Goal: Task Accomplishment & Management: Use online tool/utility

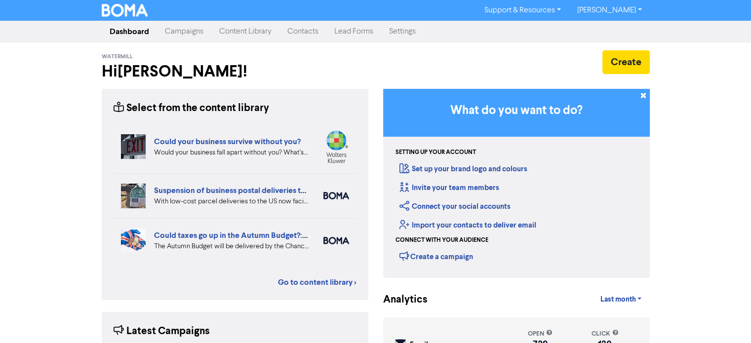
click at [198, 34] on link "Campaigns" at bounding box center [184, 32] width 54 height 20
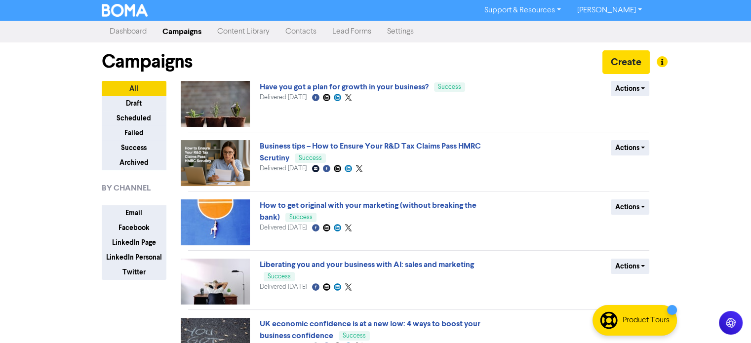
click at [246, 35] on link "Content Library" at bounding box center [243, 32] width 68 height 20
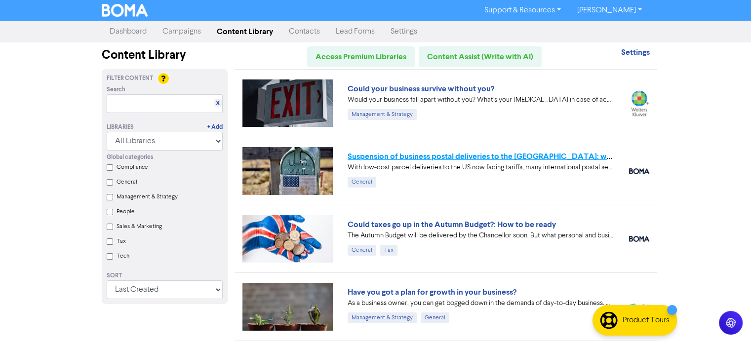
click at [415, 158] on link "Suspension of business postal deliveries to the [GEOGRAPHIC_DATA]: what options…" at bounding box center [522, 157] width 348 height 10
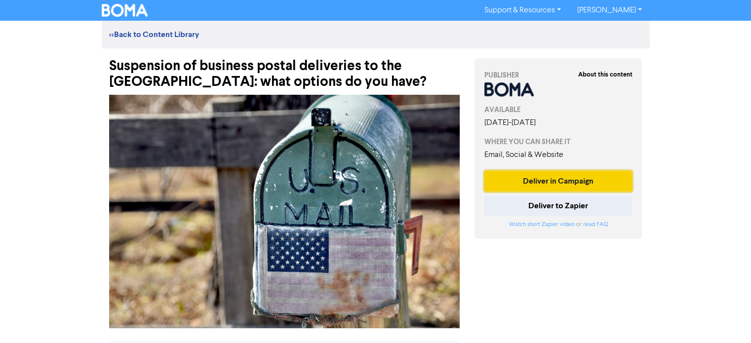
click at [563, 183] on button "Deliver in Campaign" at bounding box center [559, 181] width 148 height 21
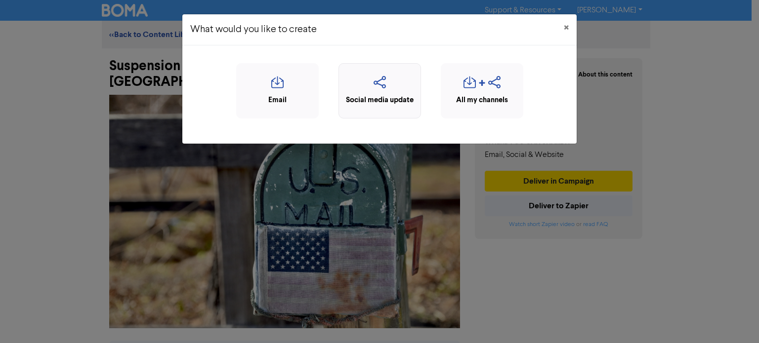
click at [389, 95] on div "Social media update" at bounding box center [380, 100] width 72 height 11
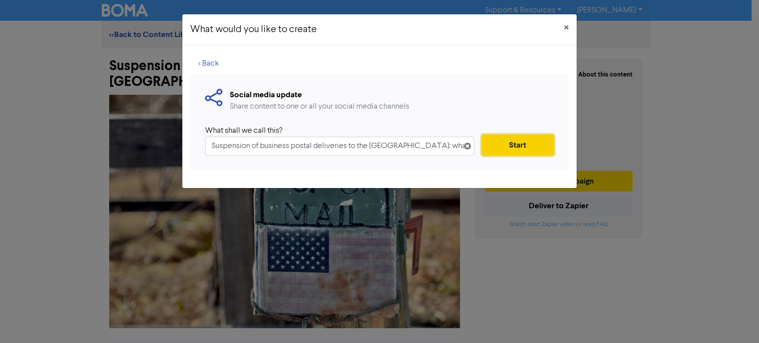
click at [507, 149] on button "Start" at bounding box center [518, 145] width 72 height 21
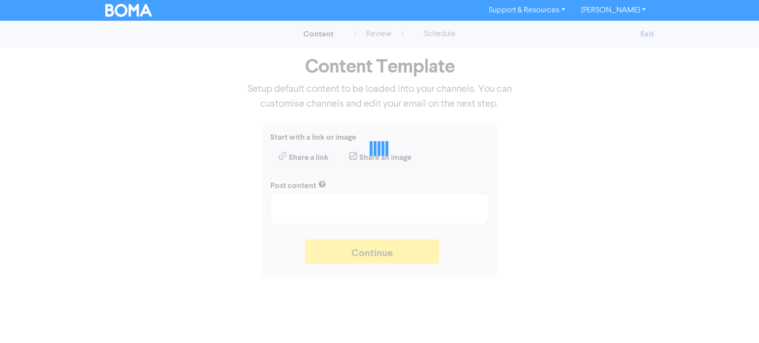
type textarea "x"
type textarea "With low-cost parcel deliveries to the US now facing tariffs, many internationa…"
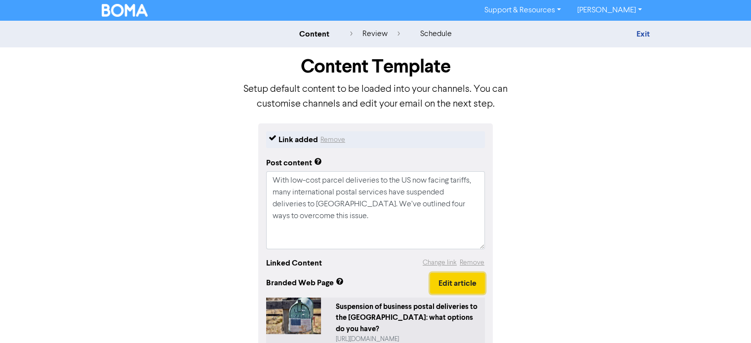
click at [443, 280] on button "Edit article" at bounding box center [457, 283] width 55 height 21
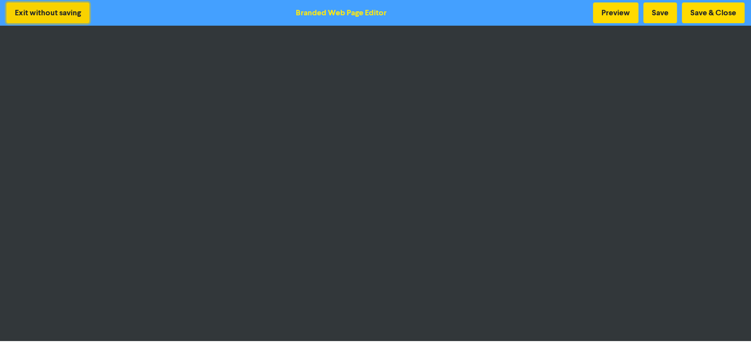
click at [45, 15] on button "Exit without saving" at bounding box center [47, 12] width 83 height 21
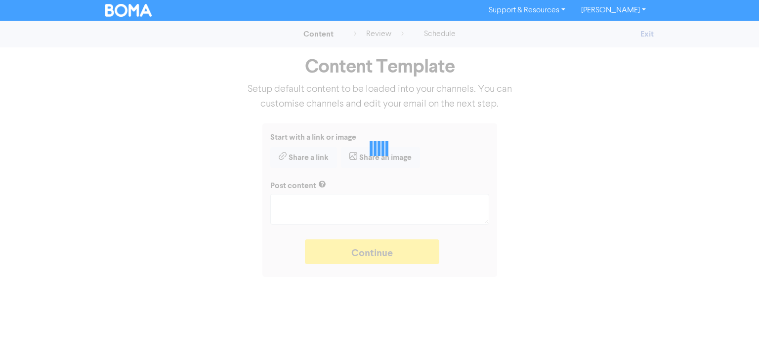
type textarea "x"
type textarea "With low-cost parcel deliveries to the US now facing tariffs, many internationa…"
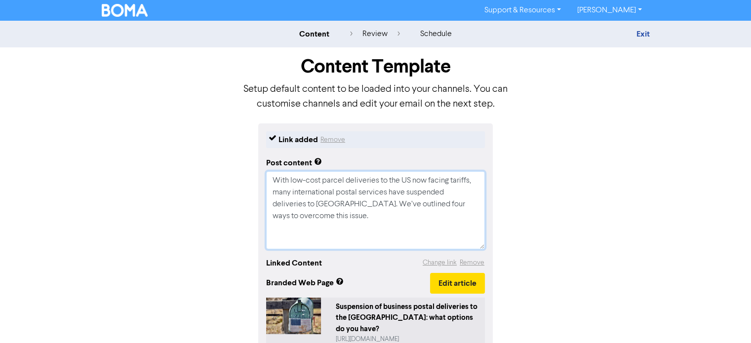
click at [366, 223] on textarea "With low-cost parcel deliveries to the US now facing tariffs, many internationa…" at bounding box center [375, 210] width 219 height 78
type textarea "x"
type textarea "With low-cost parcel deliveries to the US now facing tariffs, many internationa…"
paste textarea "[URL][DOMAIN_NAME]"
type textarea "x"
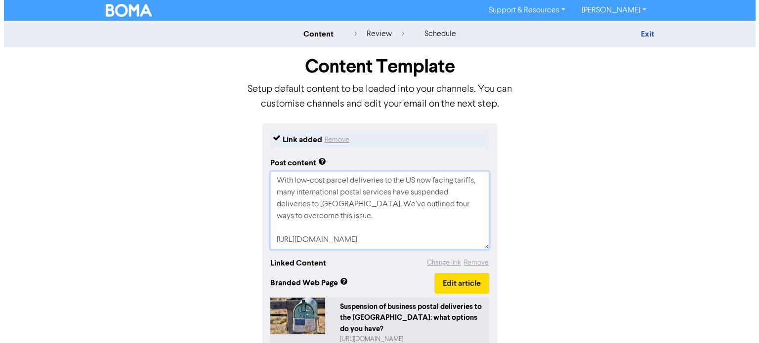
scroll to position [20, 0]
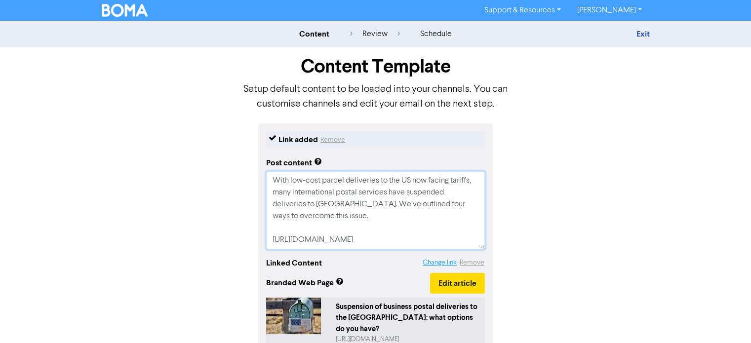
type textarea "With low-cost parcel deliveries to the US now facing tariffs, many internationa…"
click at [428, 263] on button "Change link" at bounding box center [439, 262] width 35 height 11
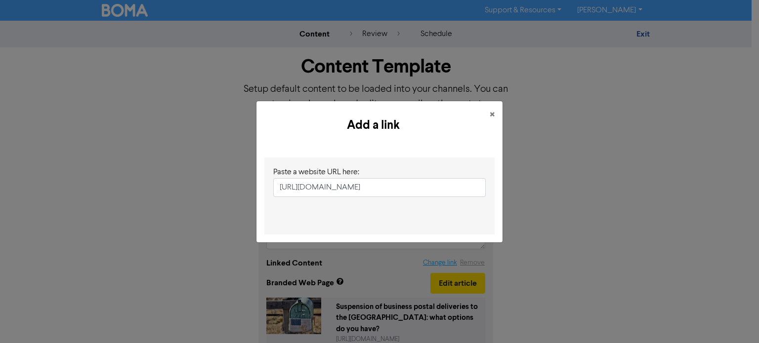
scroll to position [0, 260]
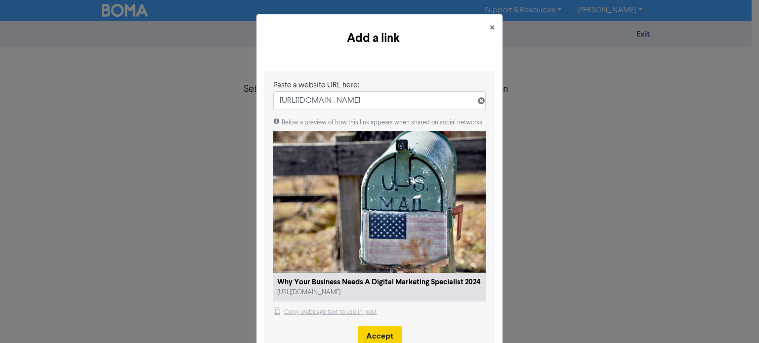
type input "[URL][DOMAIN_NAME]"
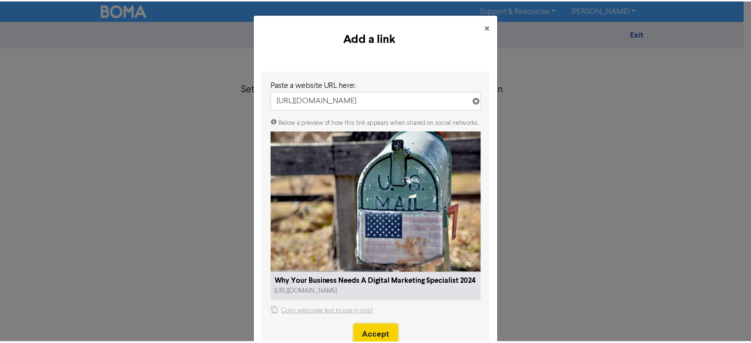
scroll to position [0, 0]
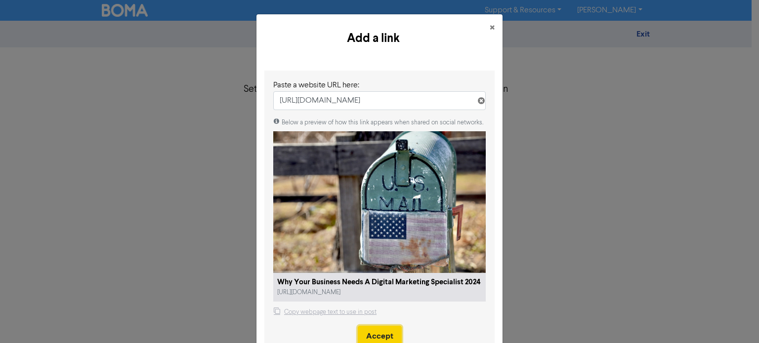
click at [371, 326] on button "Accept" at bounding box center [380, 336] width 44 height 21
type textarea "x"
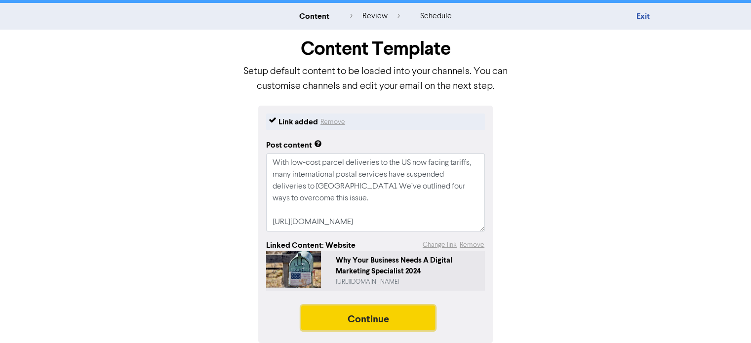
click at [366, 317] on button "Continue" at bounding box center [368, 318] width 134 height 25
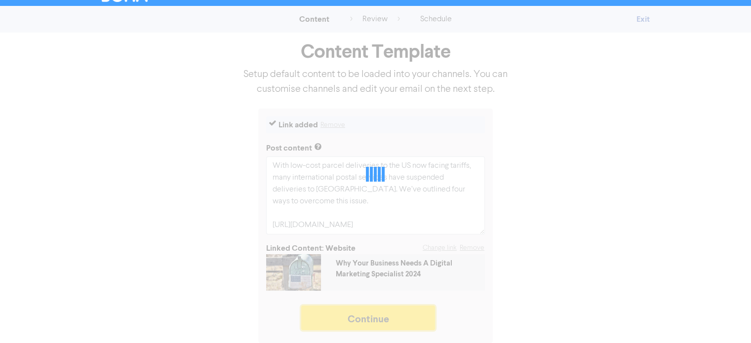
scroll to position [15, 0]
type textarea "x"
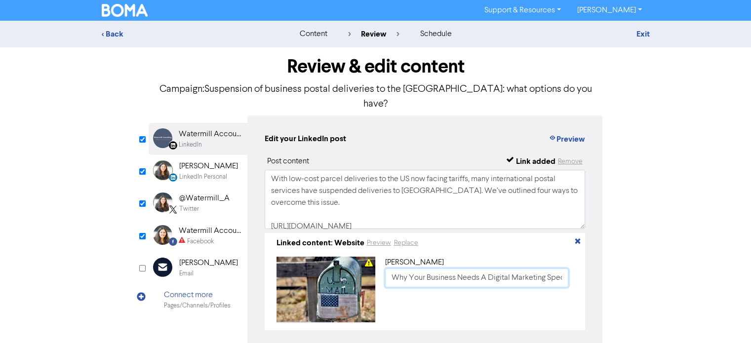
click at [389, 269] on input "Why Your Business Needs A Digital Marketing Specialist 2024" at bounding box center [477, 278] width 184 height 19
paste input "Suspension of business postal deliveries to the [GEOGRAPHIC_DATA]: what options…"
type input "Suspension of business postal deliveries to the [GEOGRAPHIC_DATA]: what options…"
click at [198, 172] on div "LinkedIn Personal" at bounding box center [203, 176] width 48 height 9
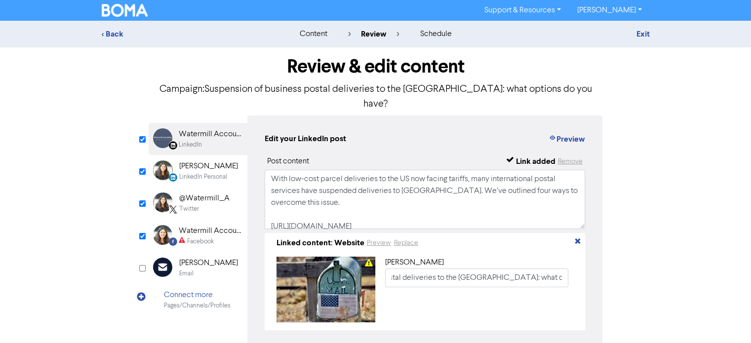
scroll to position [0, 0]
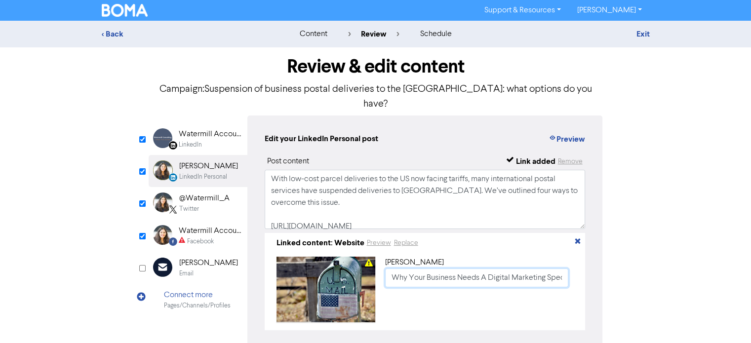
click at [394, 269] on input "Why Your Business Needs A Digital Marketing Specialist 2024" at bounding box center [477, 278] width 184 height 19
paste input "Suspension of business postal deliveries to the [GEOGRAPHIC_DATA]: what options…"
type input "Suspension of business postal deliveries to the [GEOGRAPHIC_DATA]: what options…"
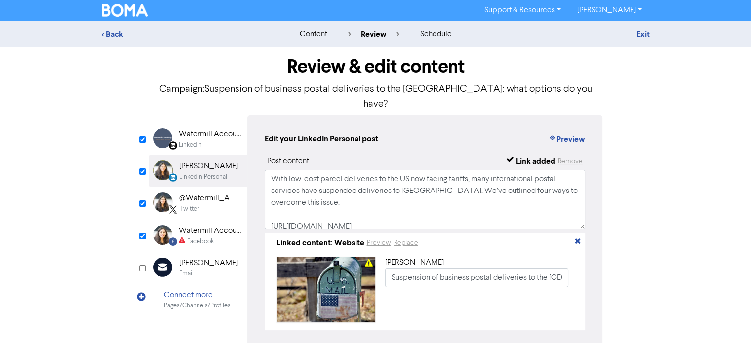
click at [211, 193] on div "@Watermill_A" at bounding box center [204, 199] width 50 height 12
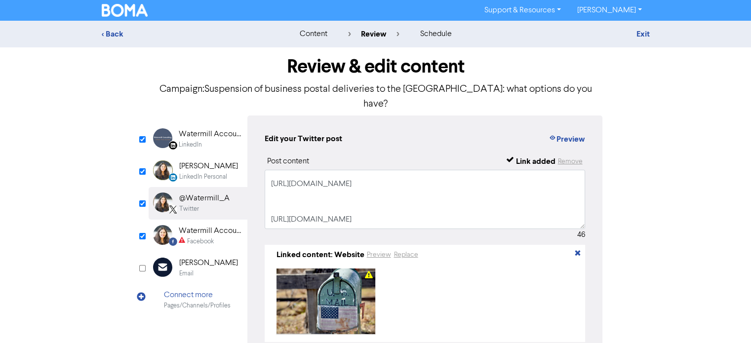
scroll to position [66, 0]
drag, startPoint x: 279, startPoint y: 178, endPoint x: 470, endPoint y: 206, distance: 193.3
click at [470, 206] on textarea "With low-cost parcel deliveries to the US now facing tariffs, many internationa…" at bounding box center [425, 199] width 321 height 59
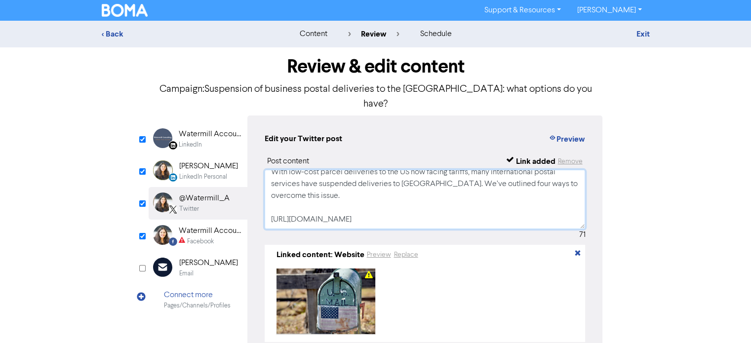
scroll to position [18, 0]
type textarea "With low-cost parcel deliveries to the US now facing tariffs, many internationa…"
click at [219, 237] on div "Facebook" at bounding box center [210, 241] width 63 height 9
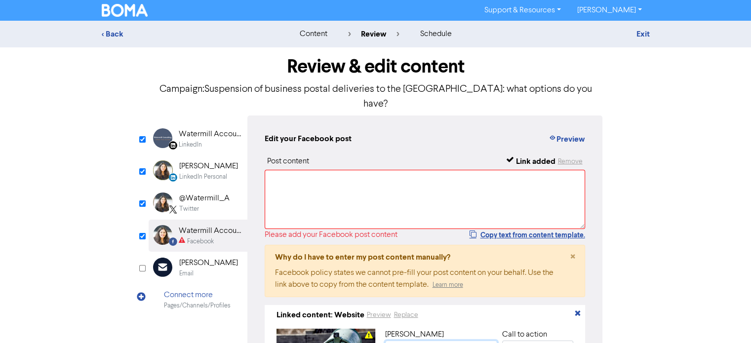
paste input "Suspension of business postal deliveries to the [GEOGRAPHIC_DATA]: what options…"
type input "Suspension of business postal deliveries to the [GEOGRAPHIC_DATA]: what options…"
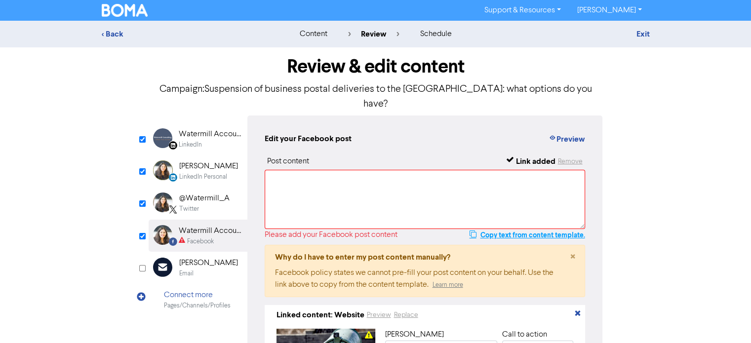
click at [504, 229] on button "Copy text from content template." at bounding box center [527, 235] width 117 height 12
click at [409, 170] on textarea at bounding box center [425, 199] width 321 height 59
paste textarea "With low-cost parcel deliveries to the US now facing tariffs, many internationa…"
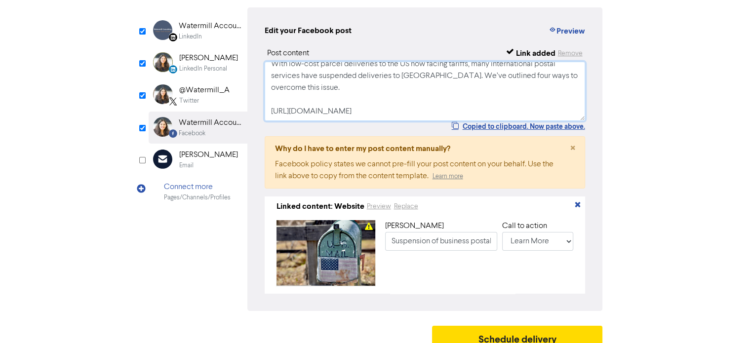
scroll to position [109, 0]
type textarea "With low-cost parcel deliveries to the US now facing tariffs, many internationa…"
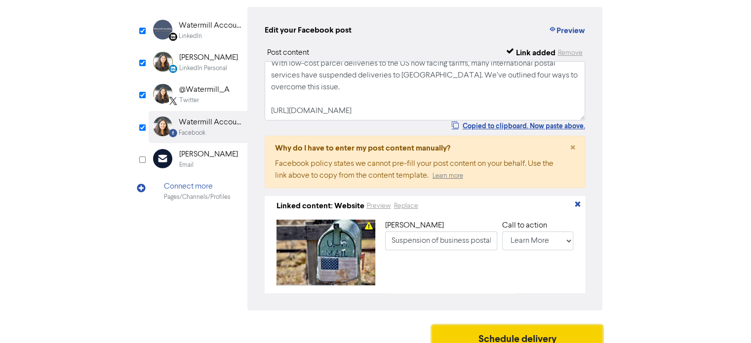
click at [497, 329] on button "Schedule delivery" at bounding box center [517, 338] width 171 height 25
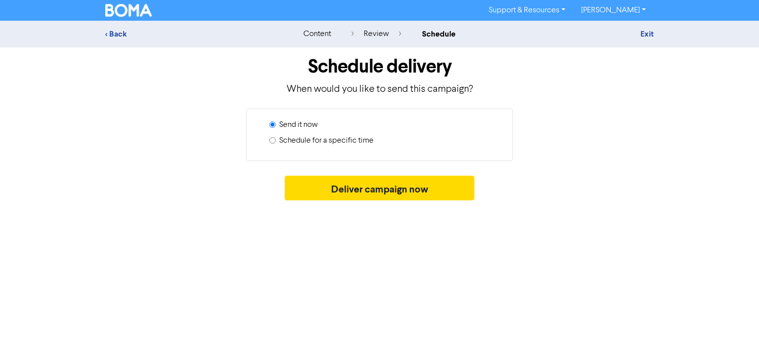
click at [298, 140] on label "Schedule for a specific time" at bounding box center [326, 141] width 94 height 12
click at [276, 140] on input "Schedule for a specific time" at bounding box center [272, 140] width 6 height 6
radio input "true"
radio input "false"
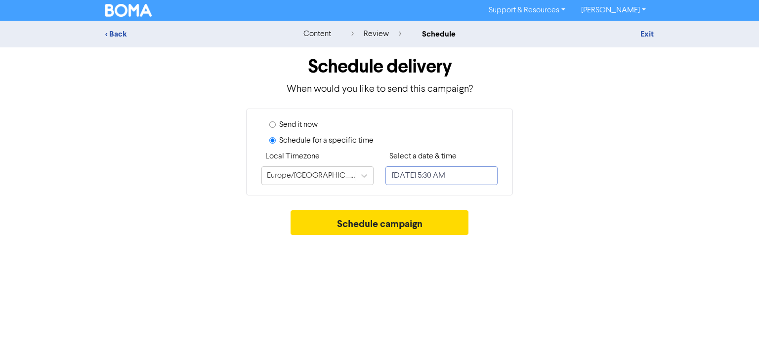
click at [496, 175] on input "[DATE] 5:30 AM" at bounding box center [441, 175] width 112 height 19
select select "8"
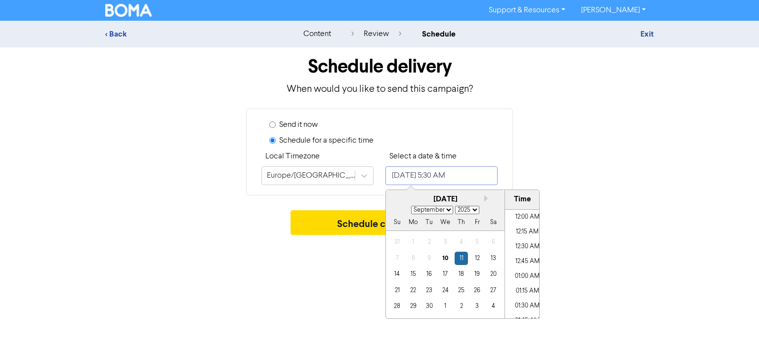
scroll to position [279, 0]
click at [449, 261] on div "10" at bounding box center [444, 258] width 13 height 13
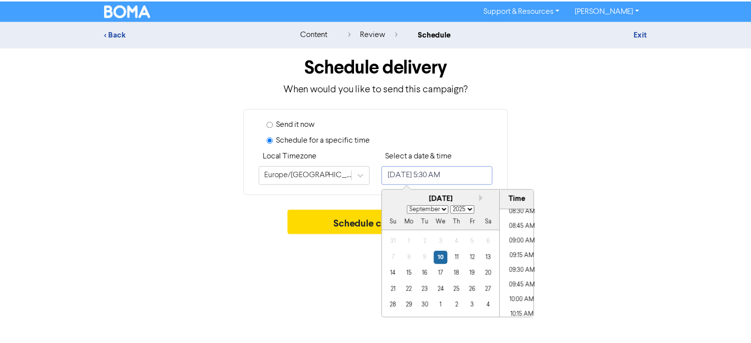
scroll to position [526, 0]
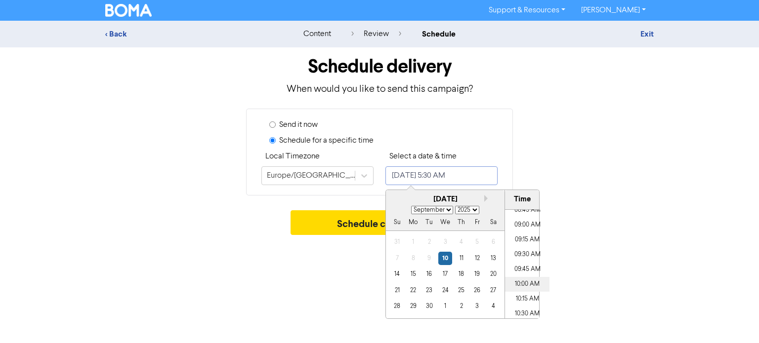
click at [522, 290] on li "10:00 AM" at bounding box center [527, 284] width 44 height 15
type input "[DATE] 10:00 AM"
click at [329, 226] on button "Schedule campaign" at bounding box center [379, 222] width 178 height 25
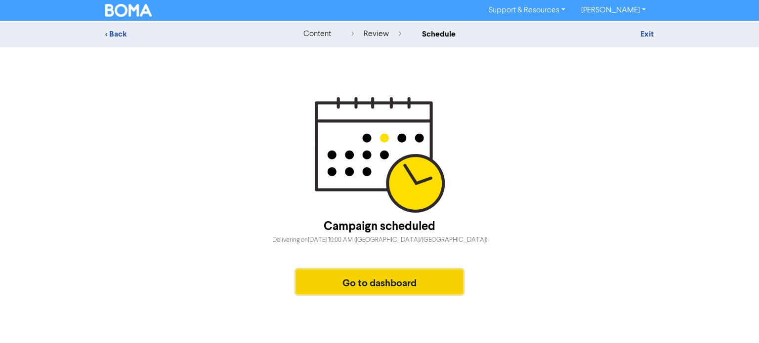
click at [375, 288] on button "Go to dashboard" at bounding box center [379, 282] width 167 height 25
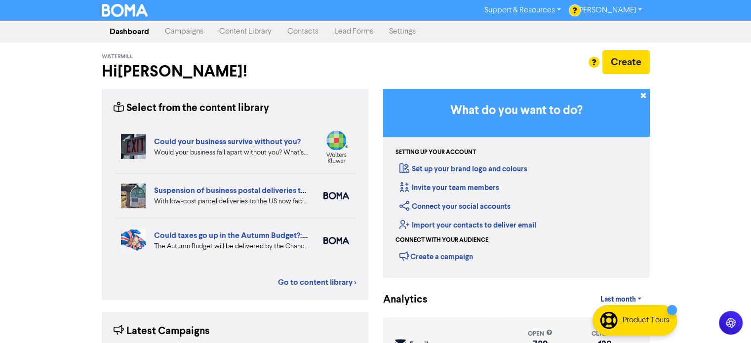
click at [185, 35] on link "Campaigns" at bounding box center [184, 32] width 54 height 20
